Goal: Task Accomplishment & Management: Use online tool/utility

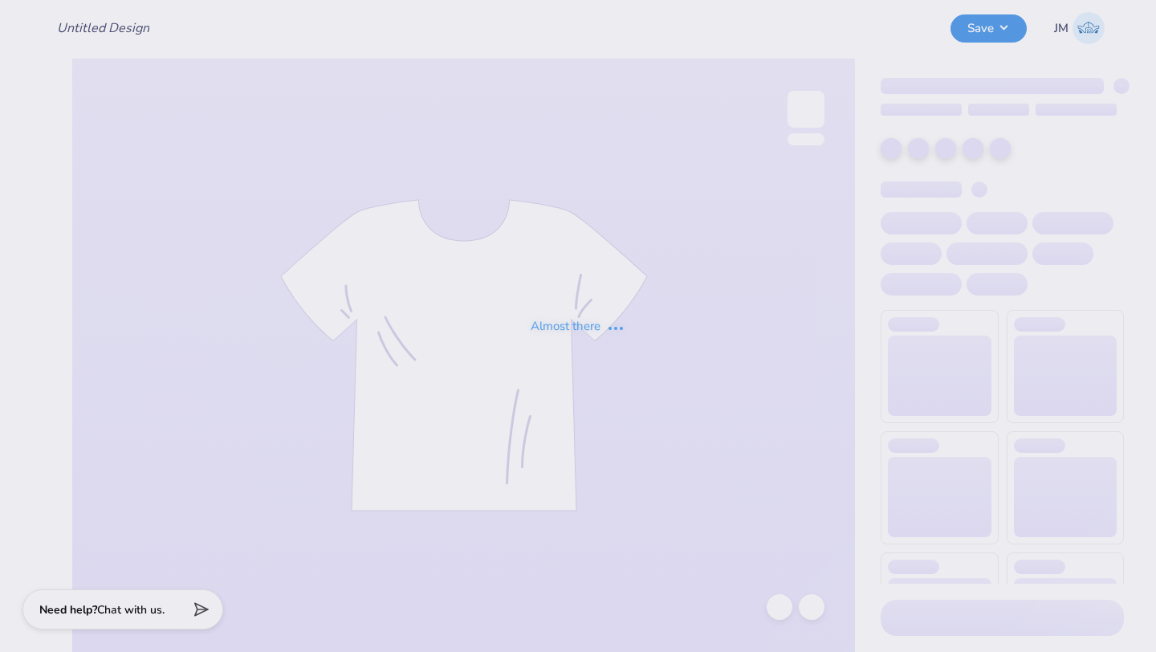
type input "SAE Fall Rush"
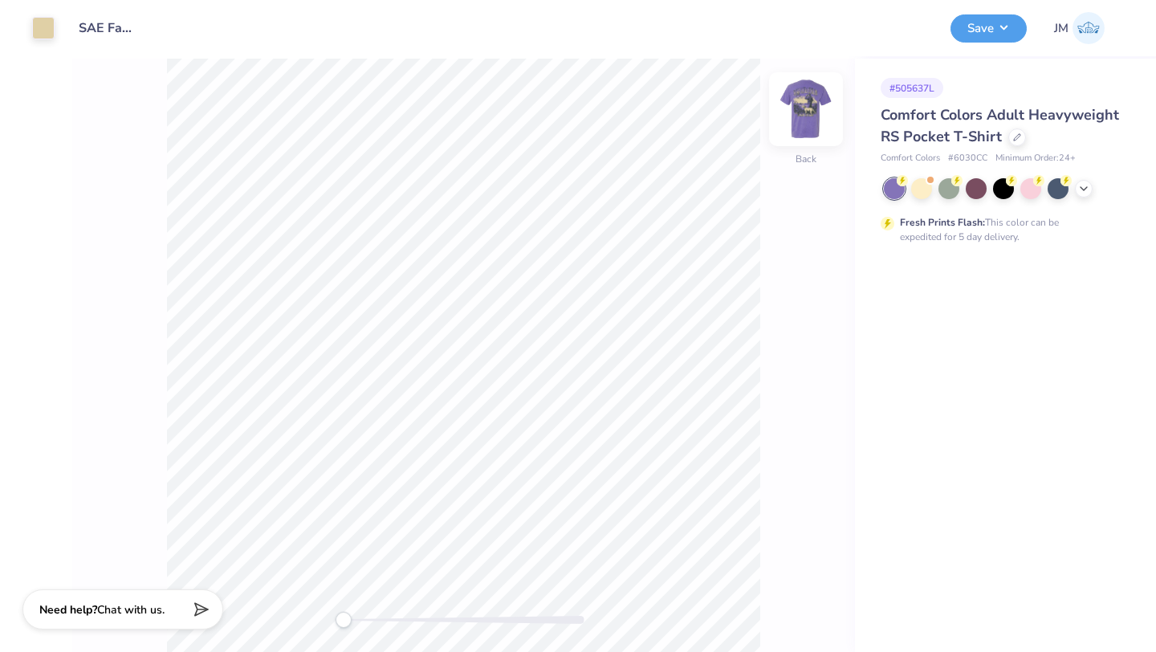
click at [792, 115] on img at bounding box center [806, 109] width 64 height 64
click at [1083, 186] on icon at bounding box center [1083, 187] width 13 height 13
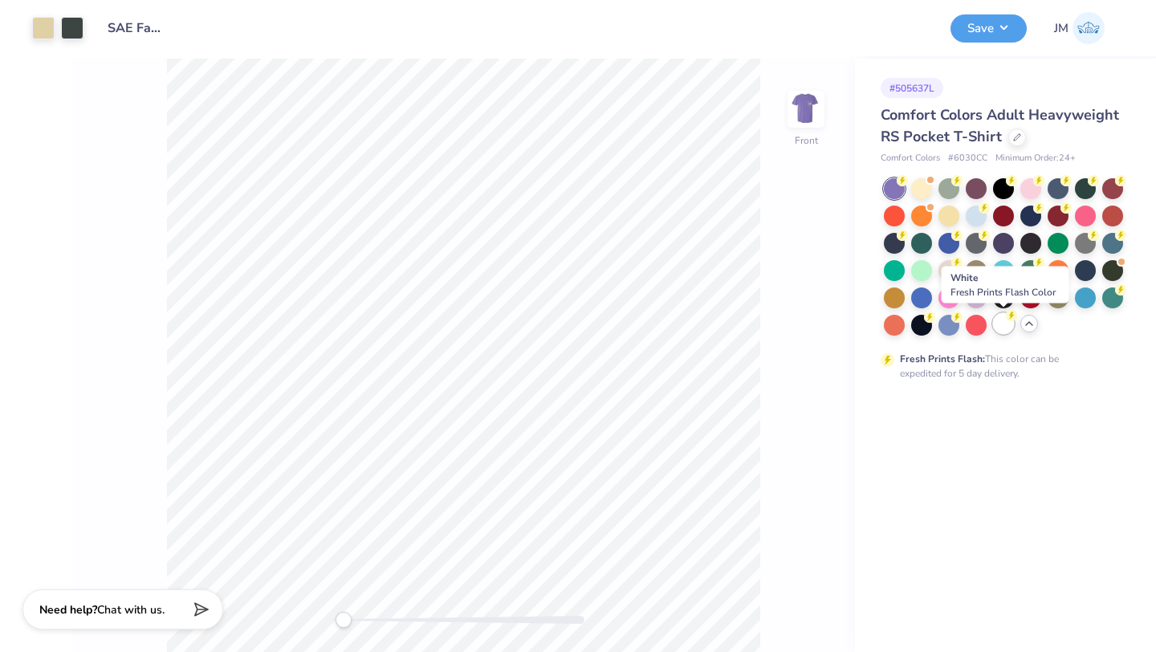
click at [1001, 324] on div at bounding box center [1003, 323] width 21 height 21
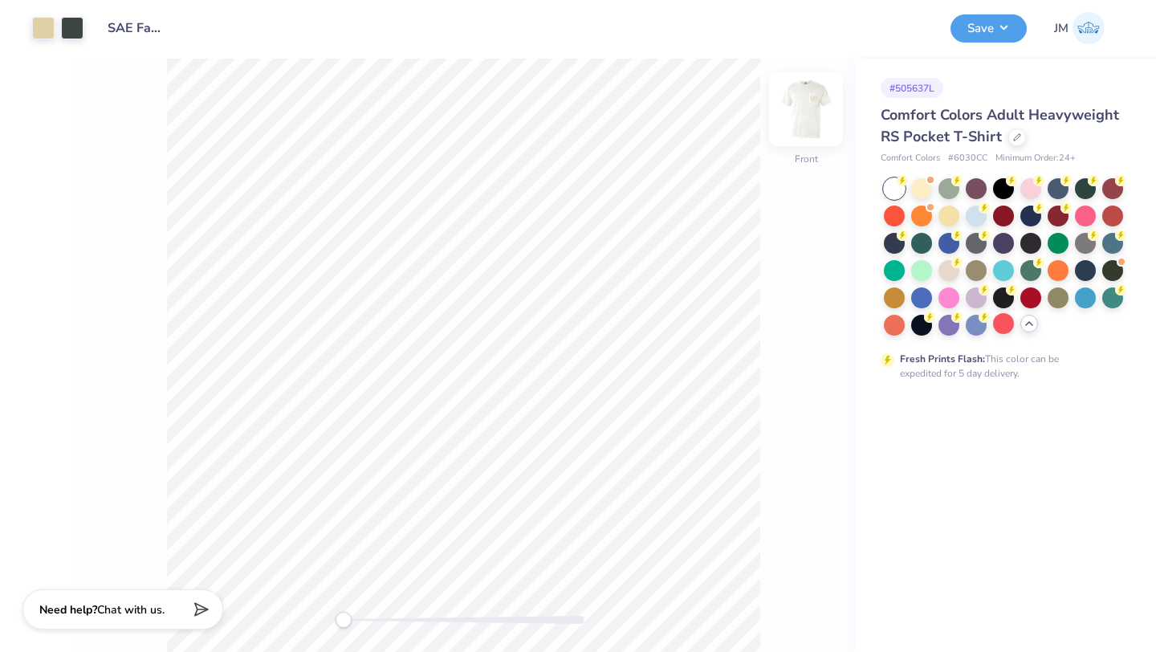
click at [805, 126] on img at bounding box center [806, 109] width 64 height 64
click at [805, 125] on img at bounding box center [806, 109] width 64 height 64
click at [805, 116] on img at bounding box center [806, 109] width 64 height 64
click at [971, 23] on button "Save" at bounding box center [988, 26] width 76 height 28
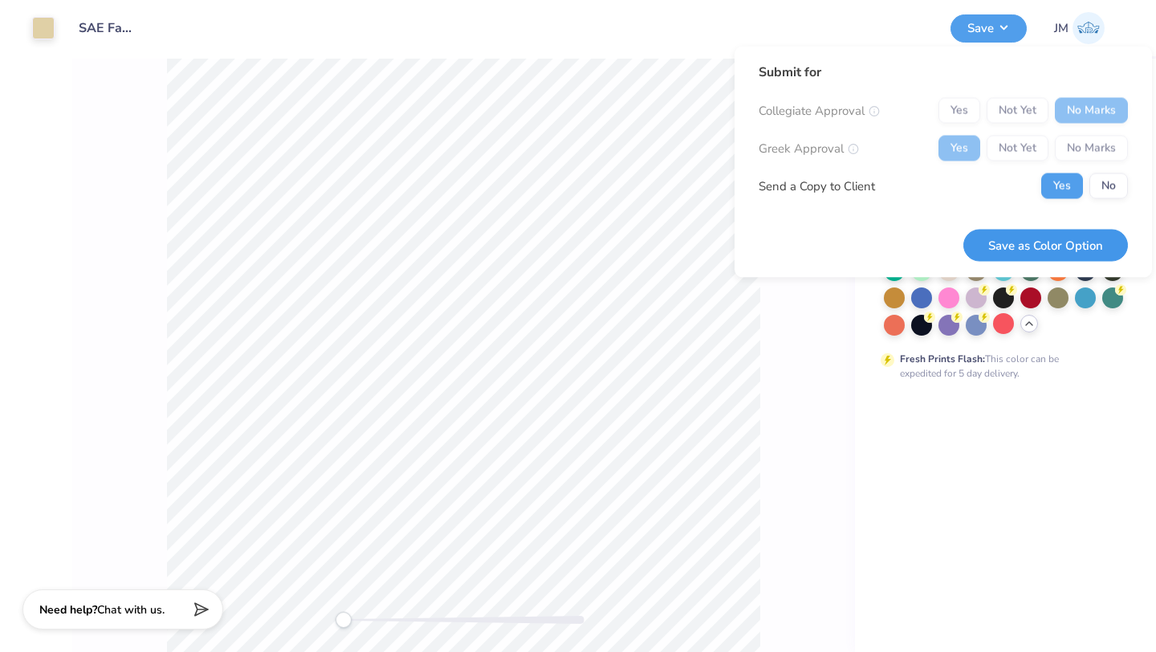
click at [1046, 239] on button "Save as Color Option" at bounding box center [1045, 245] width 165 height 33
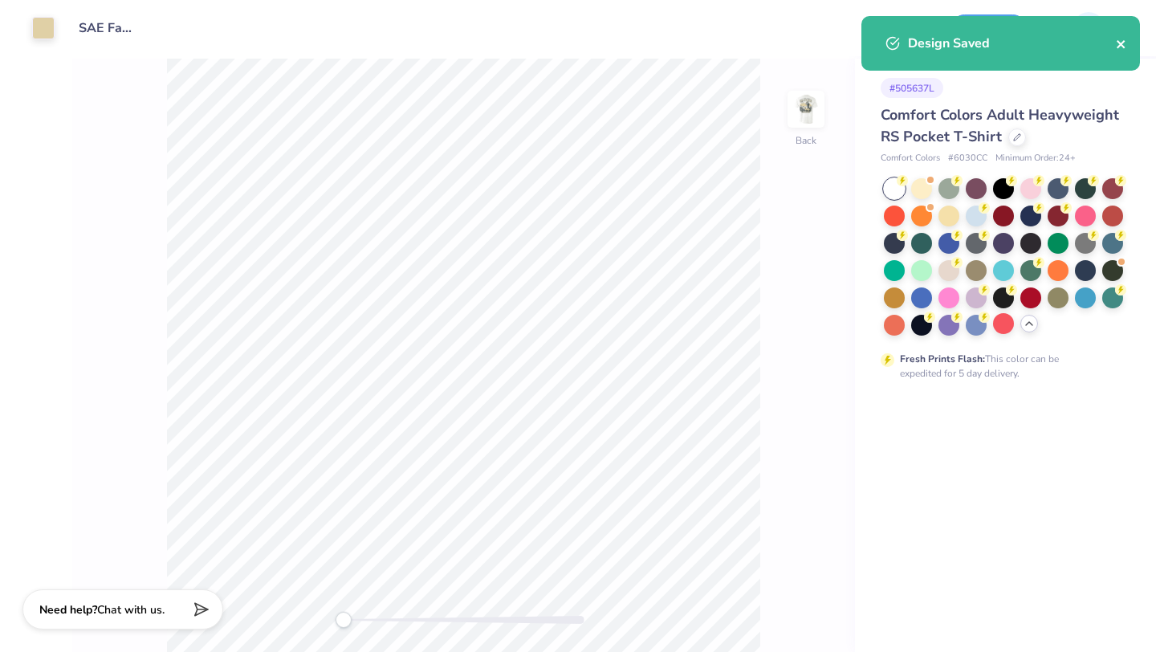
click at [1120, 38] on icon "close" at bounding box center [1121, 44] width 11 height 13
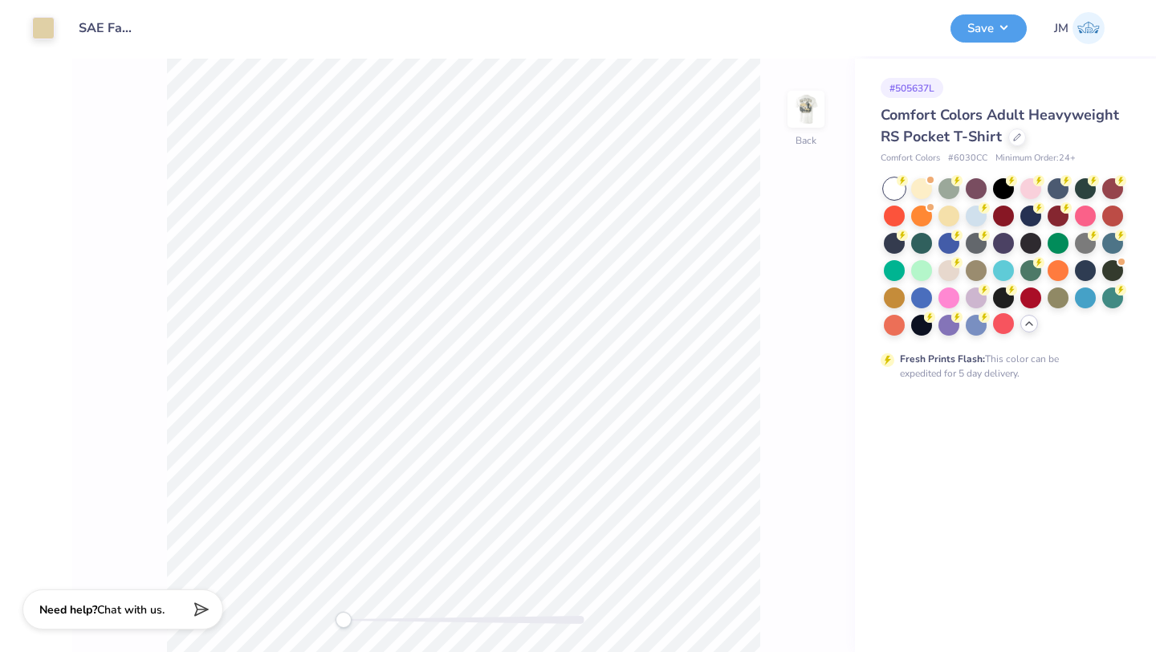
click at [927, 321] on div at bounding box center [921, 325] width 21 height 21
click at [813, 90] on img at bounding box center [806, 109] width 64 height 64
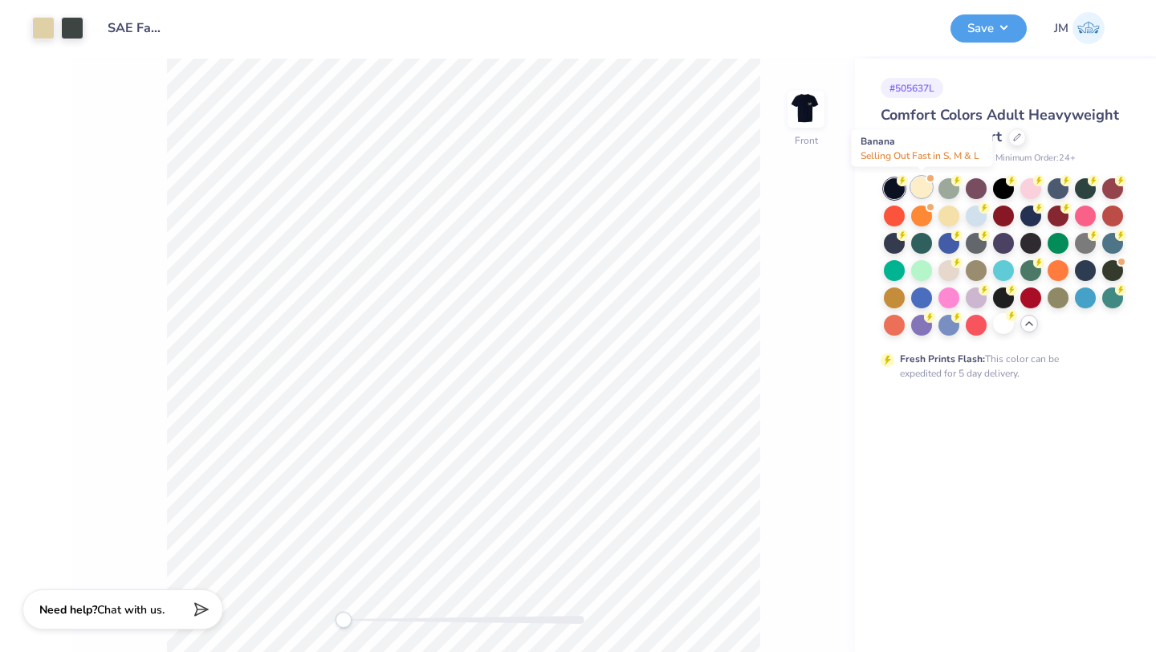
click at [923, 191] on div at bounding box center [921, 187] width 21 height 21
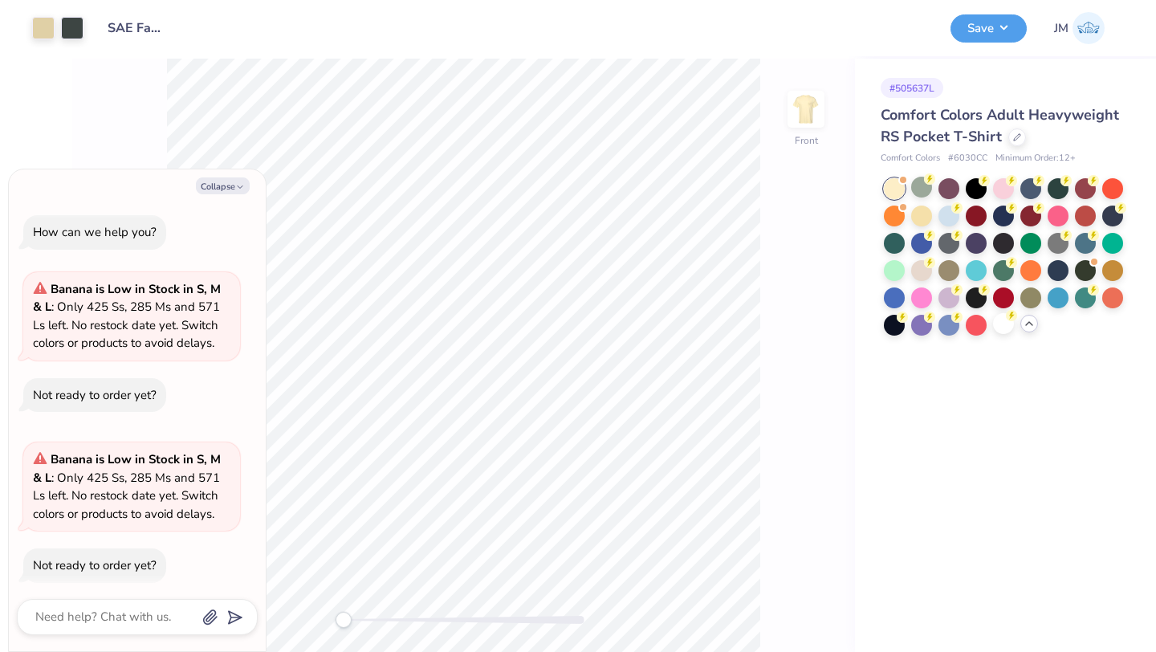
scroll to position [12, 0]
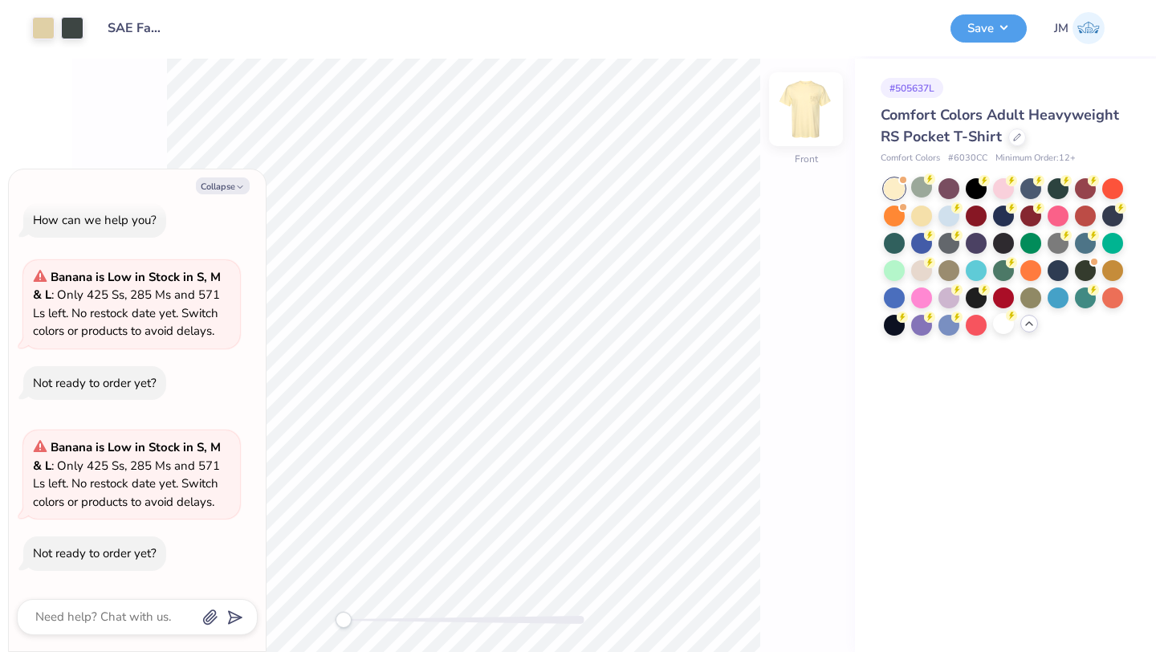
click at [791, 117] on img at bounding box center [806, 109] width 64 height 64
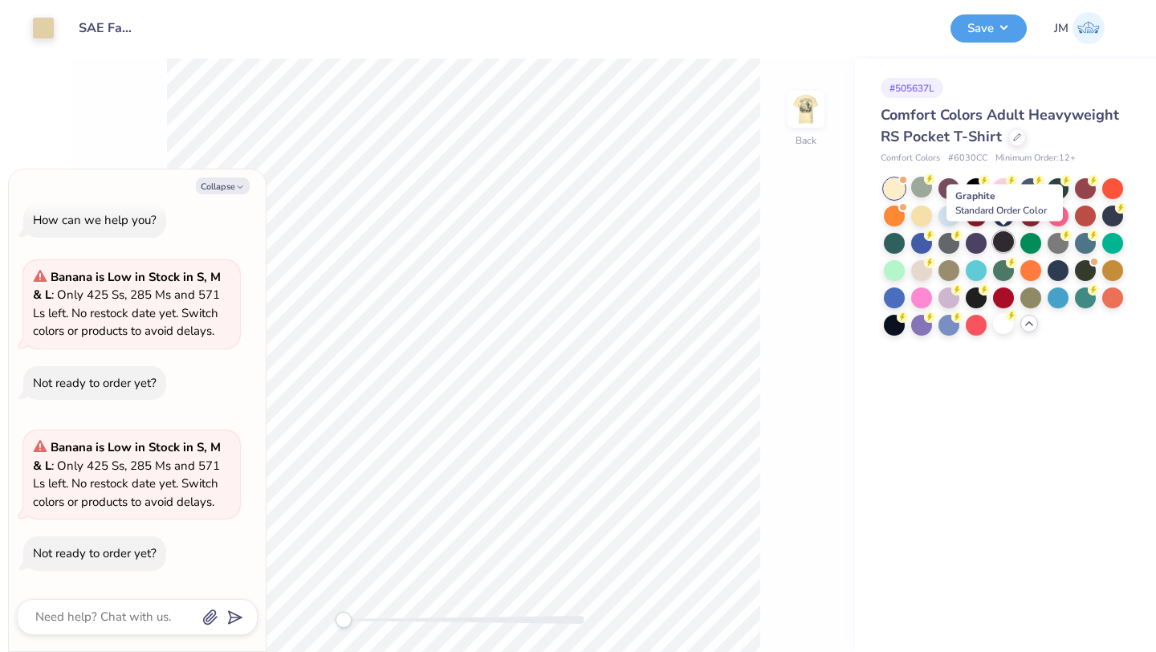
click at [1003, 242] on div at bounding box center [1003, 241] width 21 height 21
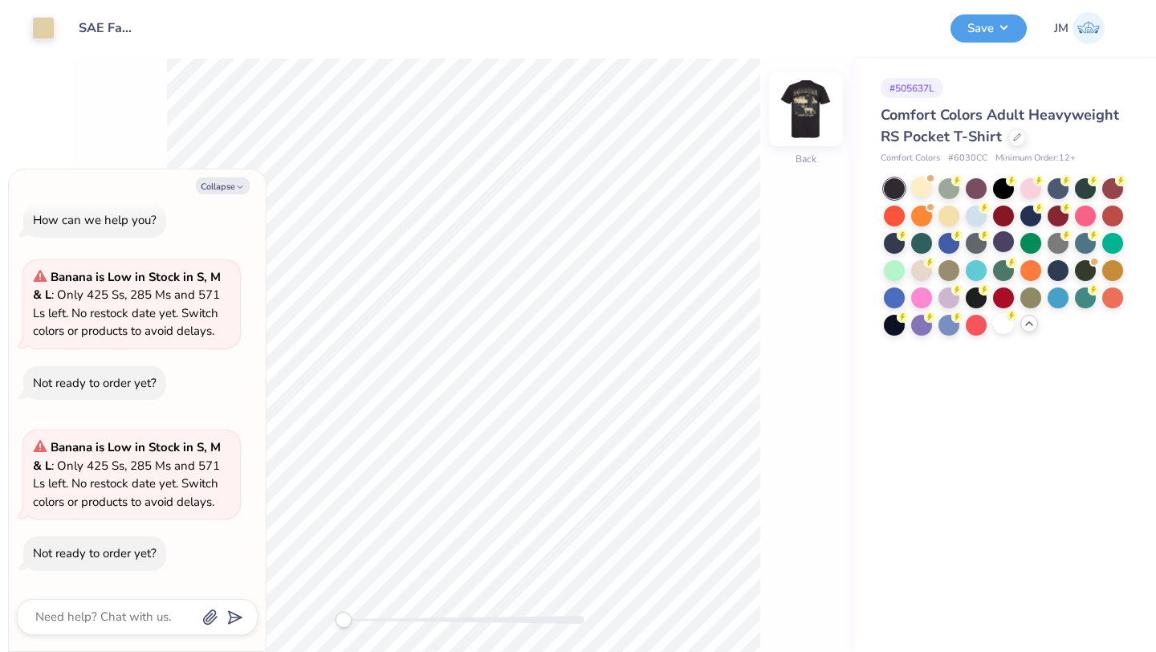
click at [801, 100] on img at bounding box center [806, 109] width 64 height 64
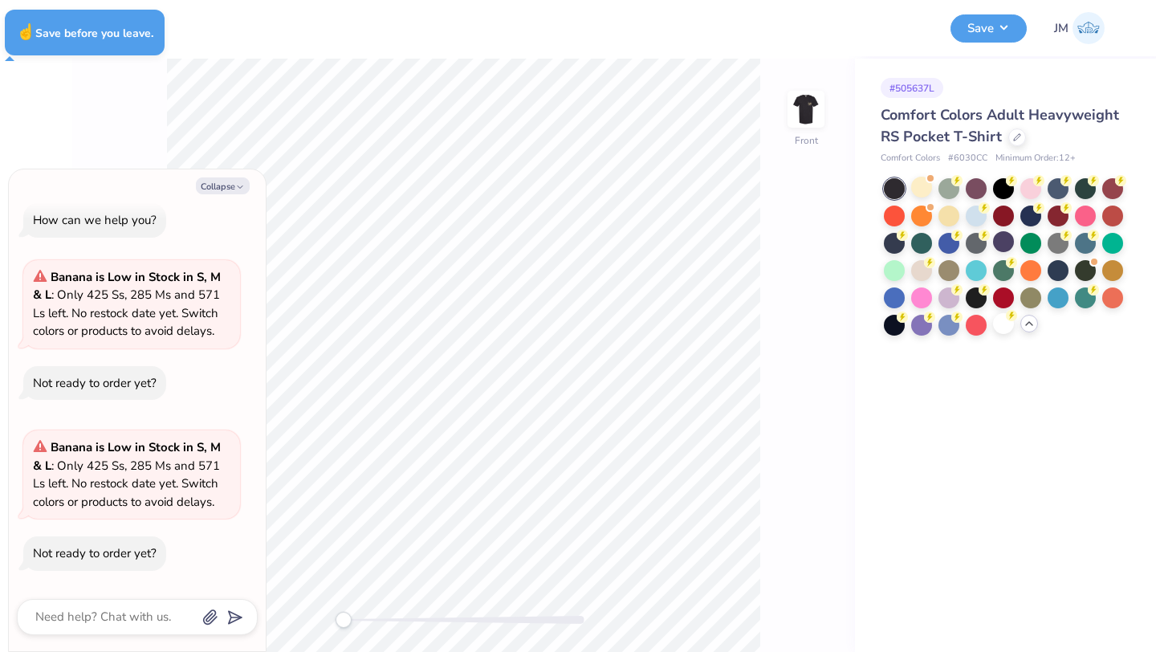
type textarea "x"
